Goal: Task Accomplishment & Management: Manage account settings

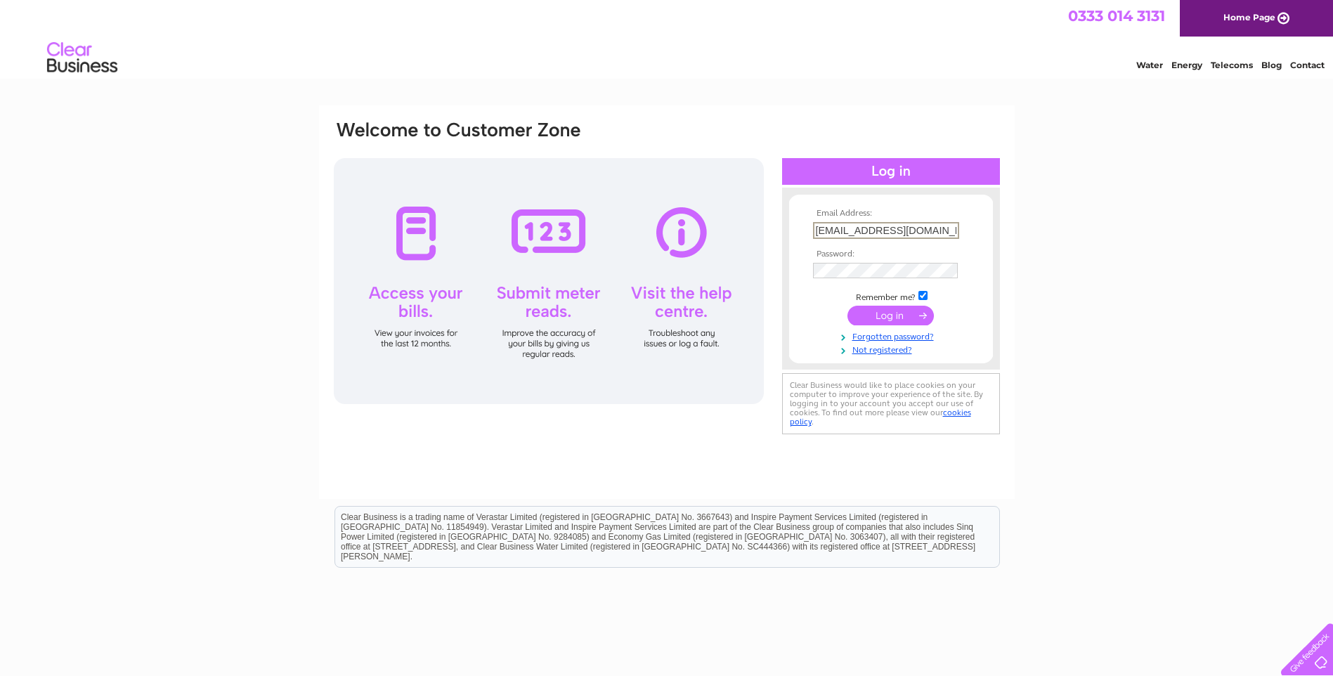
type input "rmcivor@mjbiltd.com"
click at [894, 319] on input "submit" at bounding box center [891, 316] width 86 height 20
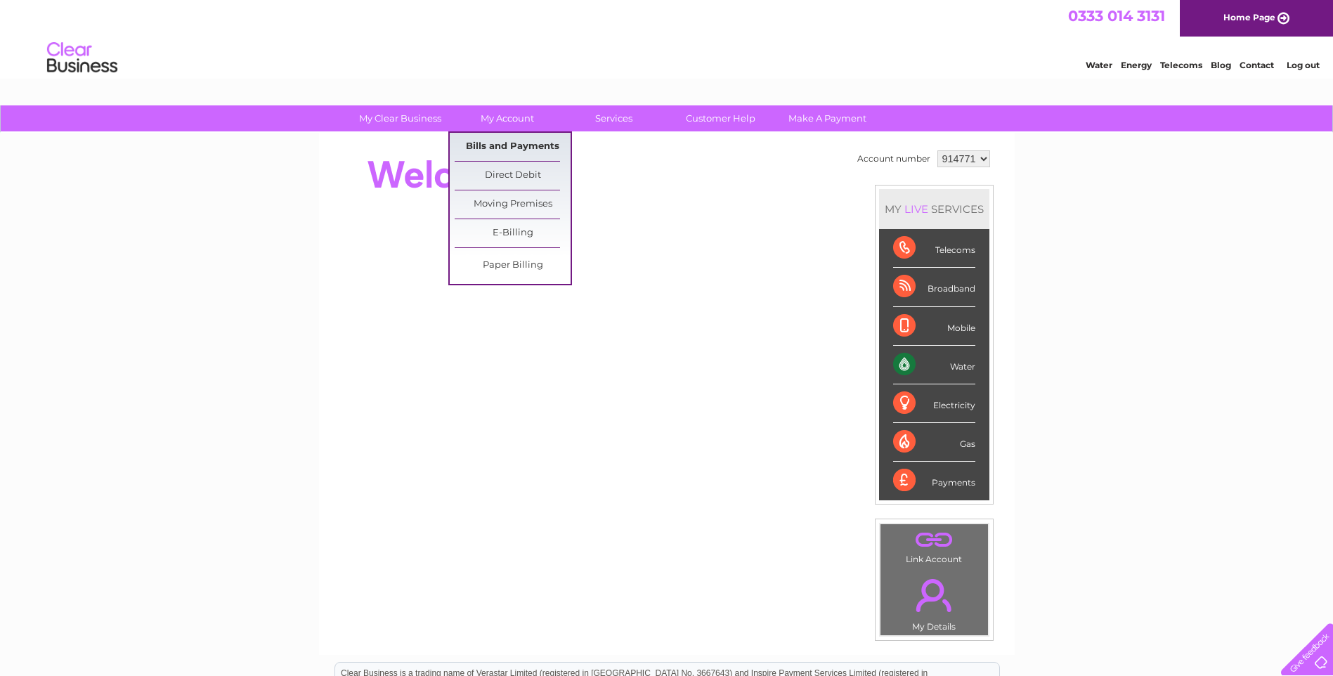
click at [495, 139] on link "Bills and Payments" at bounding box center [513, 147] width 116 height 28
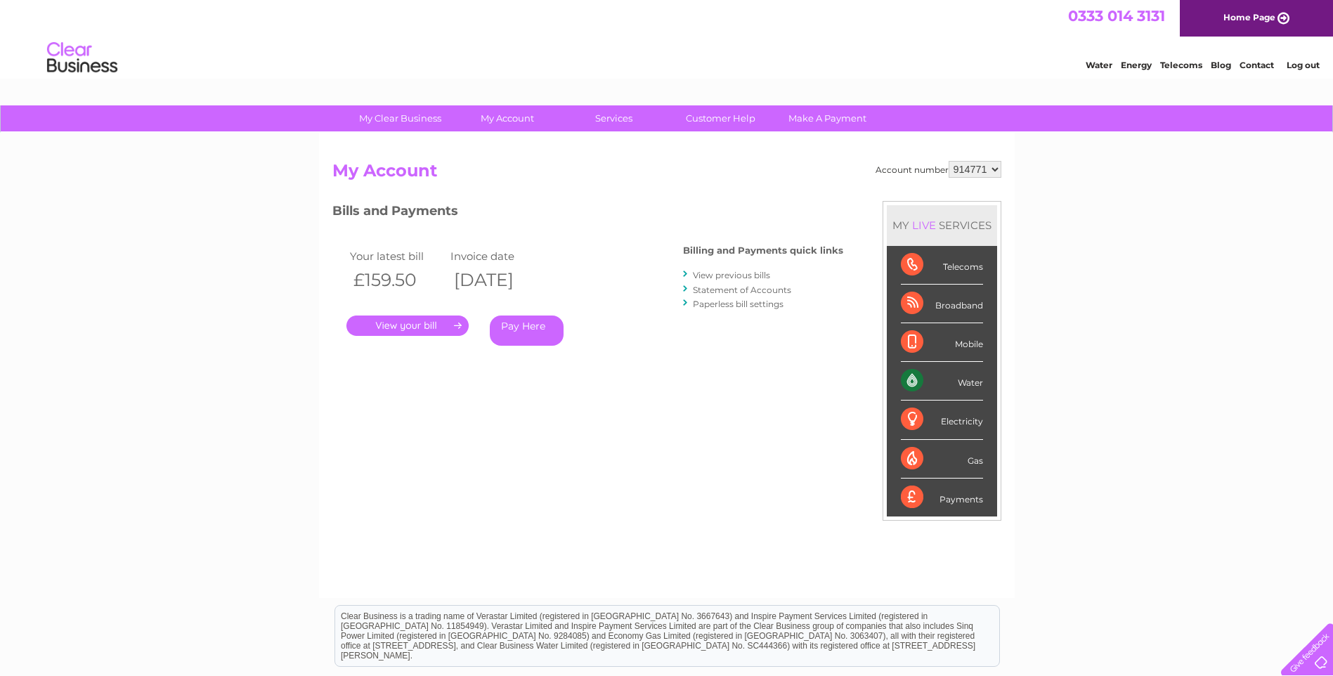
click at [375, 331] on link "." at bounding box center [408, 326] width 122 height 20
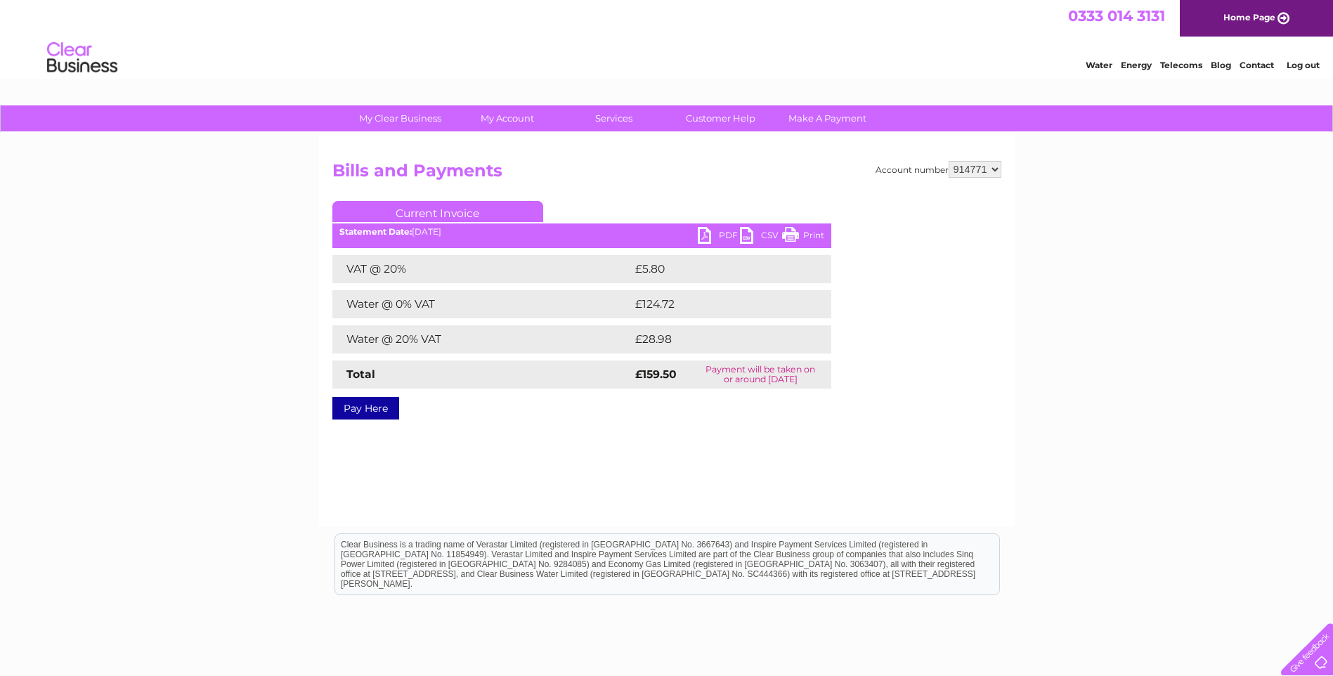
click at [721, 235] on link "PDF" at bounding box center [719, 237] width 42 height 20
